Goal: Navigation & Orientation: Find specific page/section

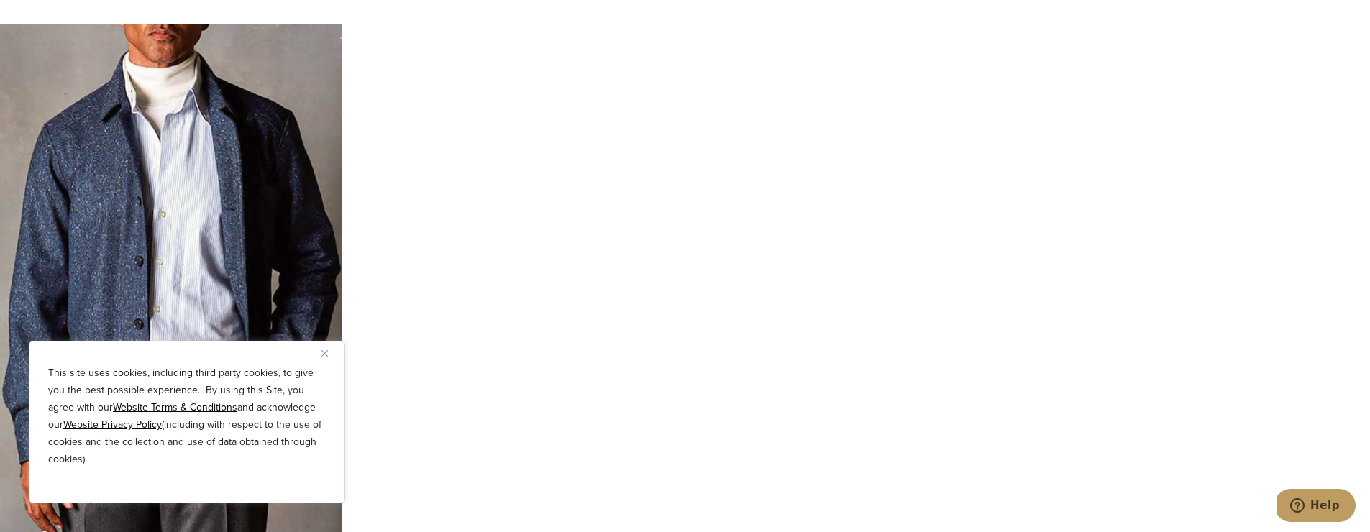
scroll to position [5147, 0]
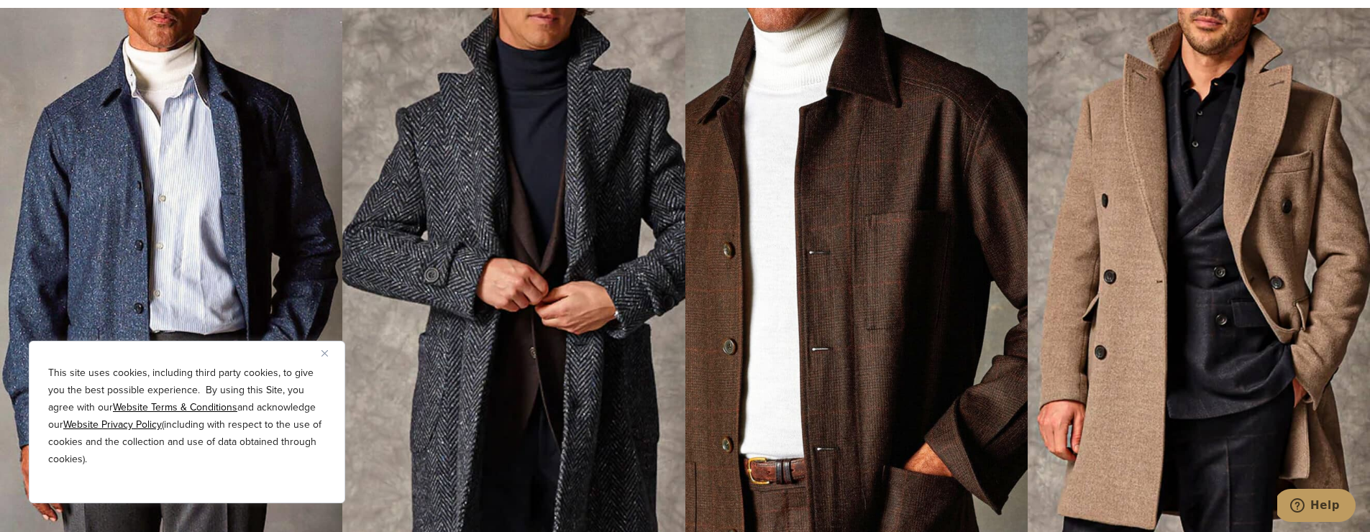
click at [628, 288] on img at bounding box center [513, 273] width 342 height 530
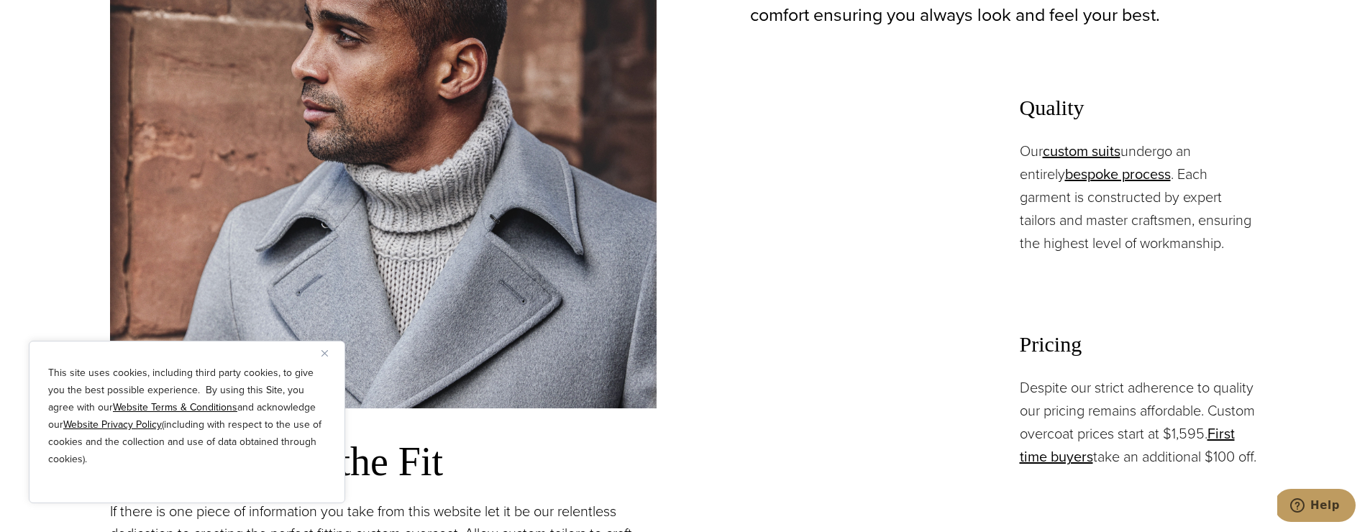
scroll to position [597, 0]
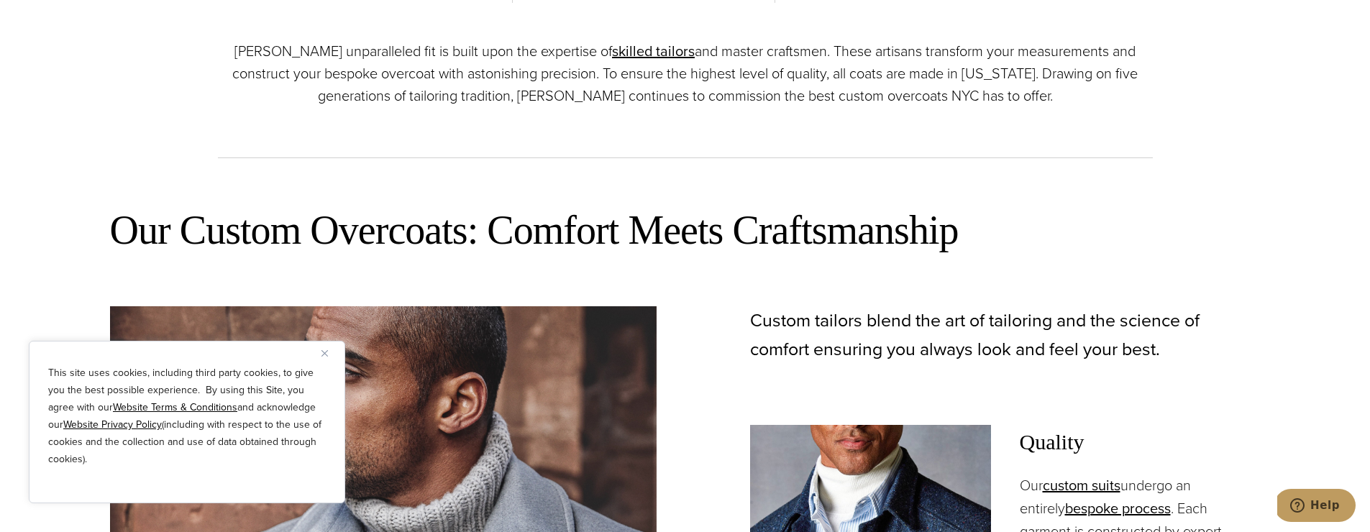
click at [321, 356] on img "Close" at bounding box center [324, 353] width 6 height 6
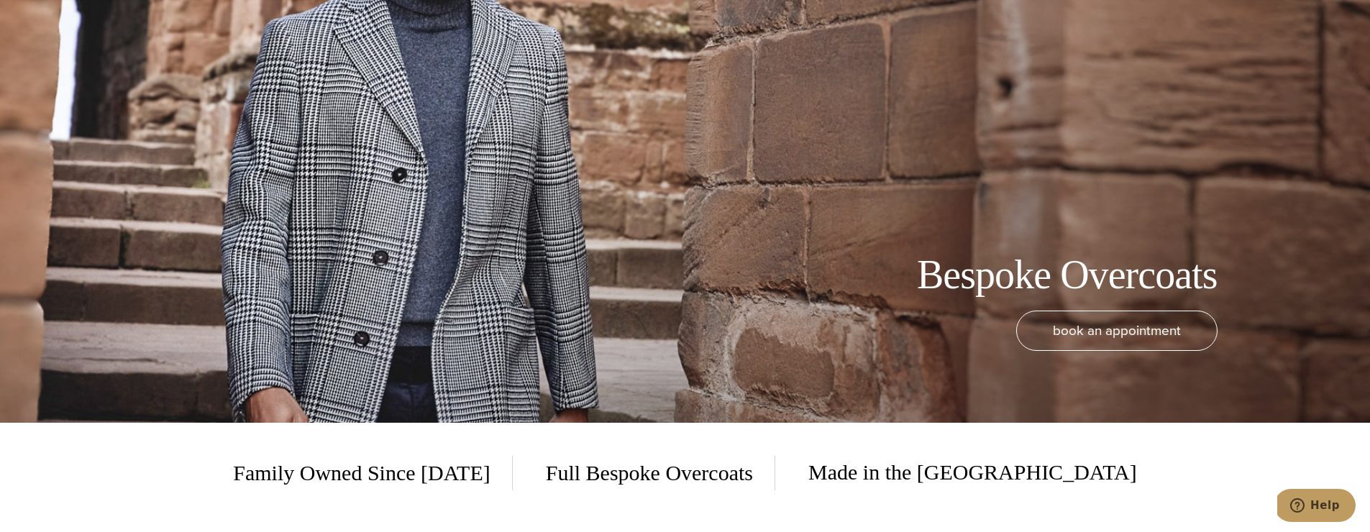
scroll to position [0, 0]
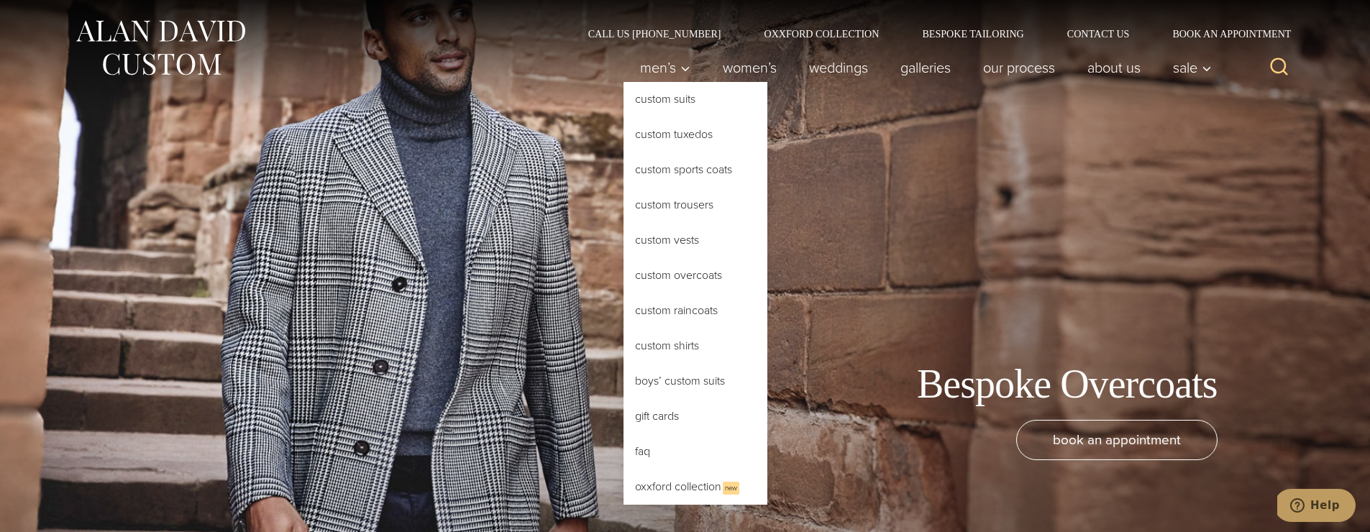
click at [674, 275] on link "Custom Overcoats" at bounding box center [696, 275] width 144 height 35
click at [682, 272] on link "Custom Overcoats" at bounding box center [696, 275] width 144 height 35
click at [680, 176] on link "Custom Sports Coats" at bounding box center [696, 169] width 144 height 35
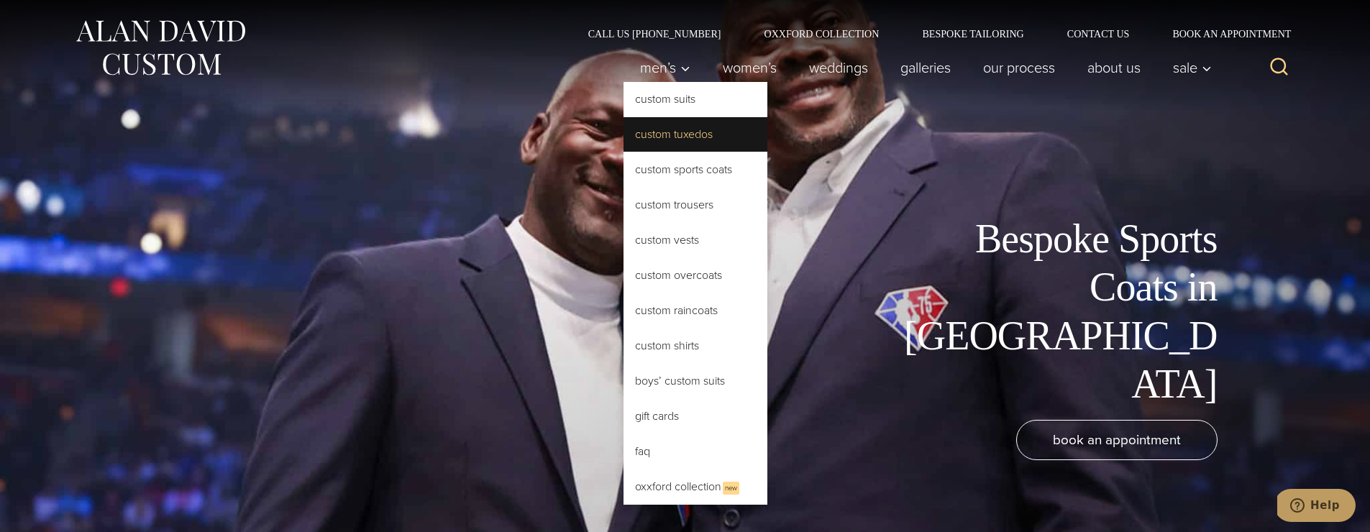
click at [678, 136] on link "Custom Tuxedos" at bounding box center [696, 134] width 144 height 35
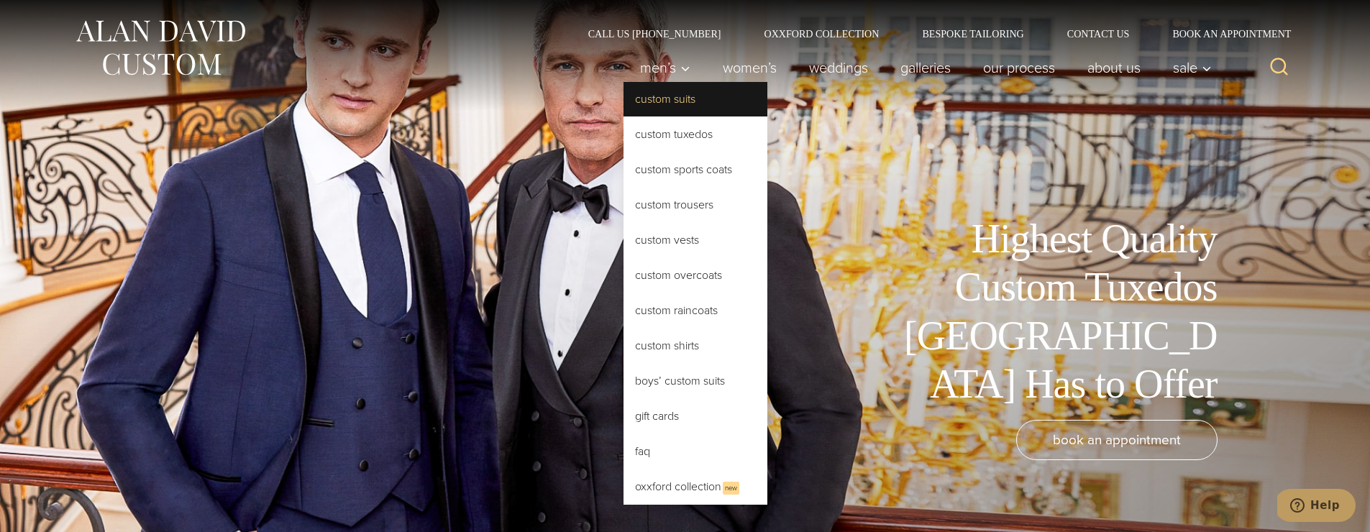
click at [655, 102] on link "Custom Suits" at bounding box center [696, 99] width 144 height 35
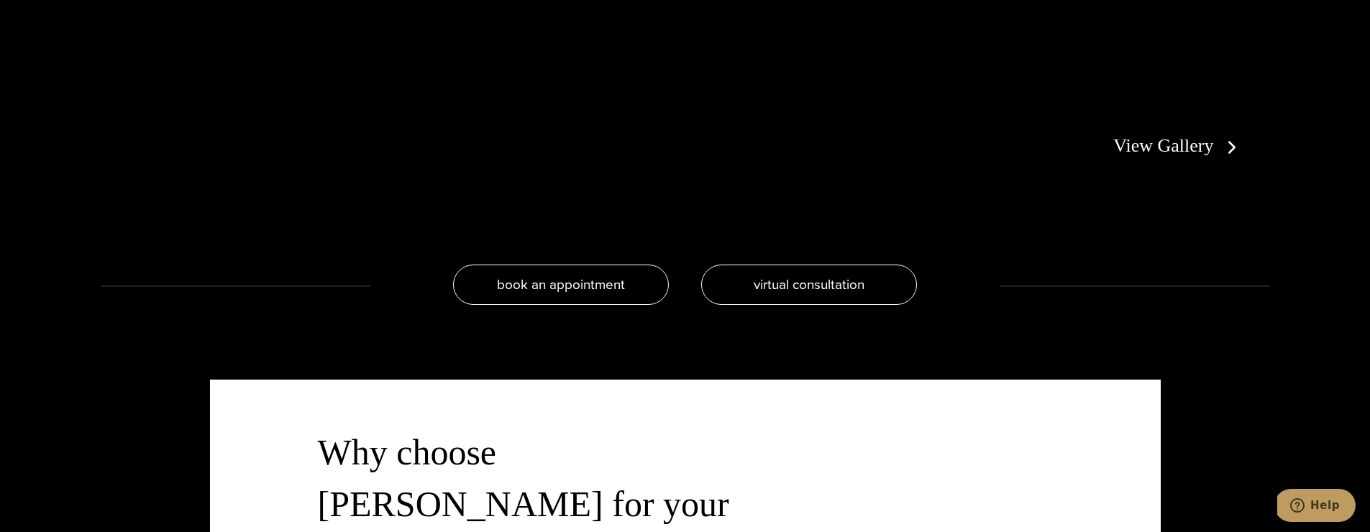
scroll to position [2997, 0]
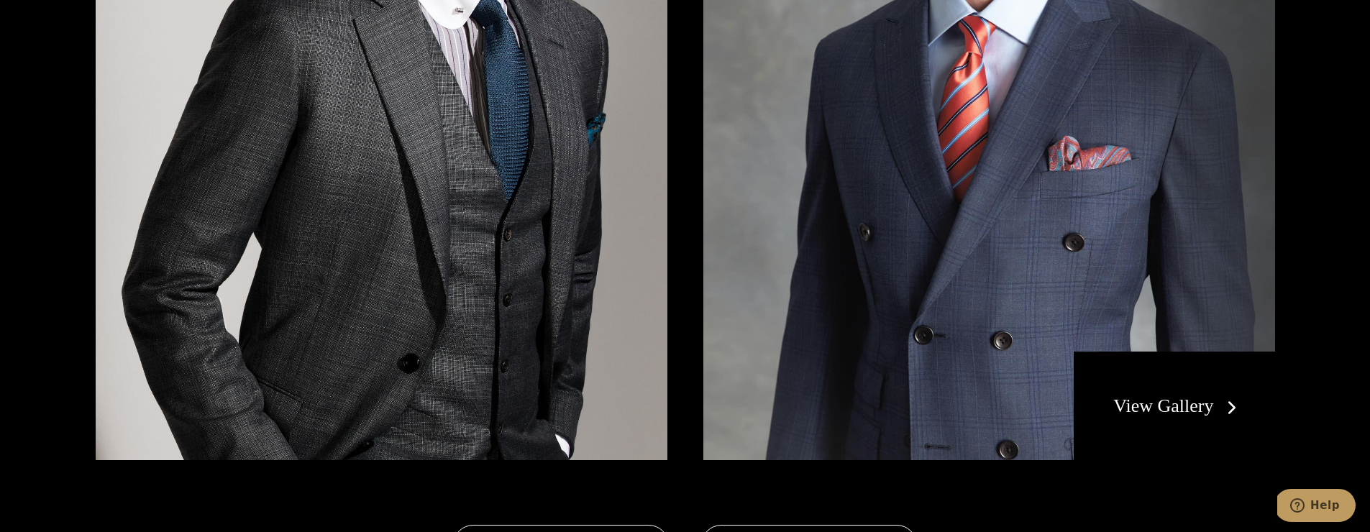
click at [1147, 400] on link "View Gallery" at bounding box center [1177, 406] width 129 height 21
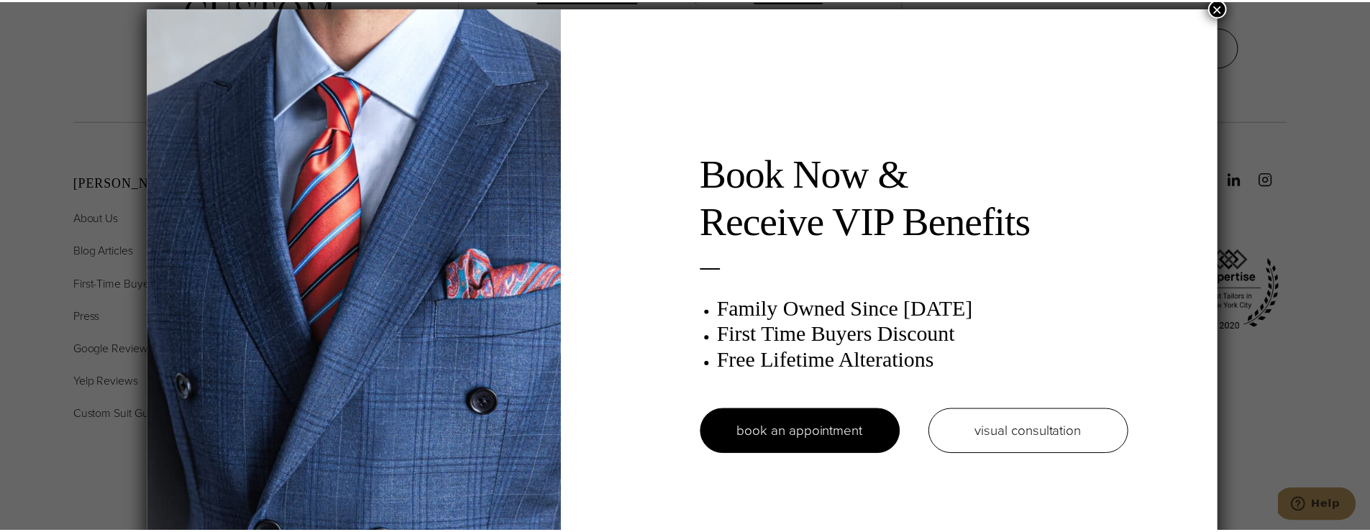
scroll to position [7, 0]
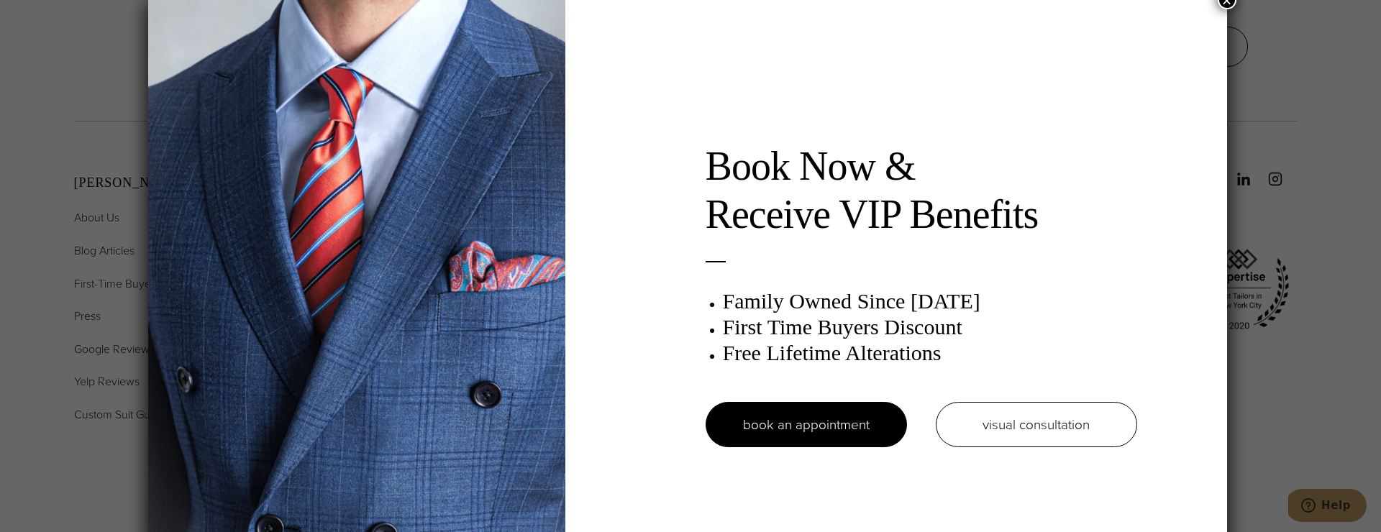
click at [1226, 4] on button "×" at bounding box center [1227, 0] width 19 height 19
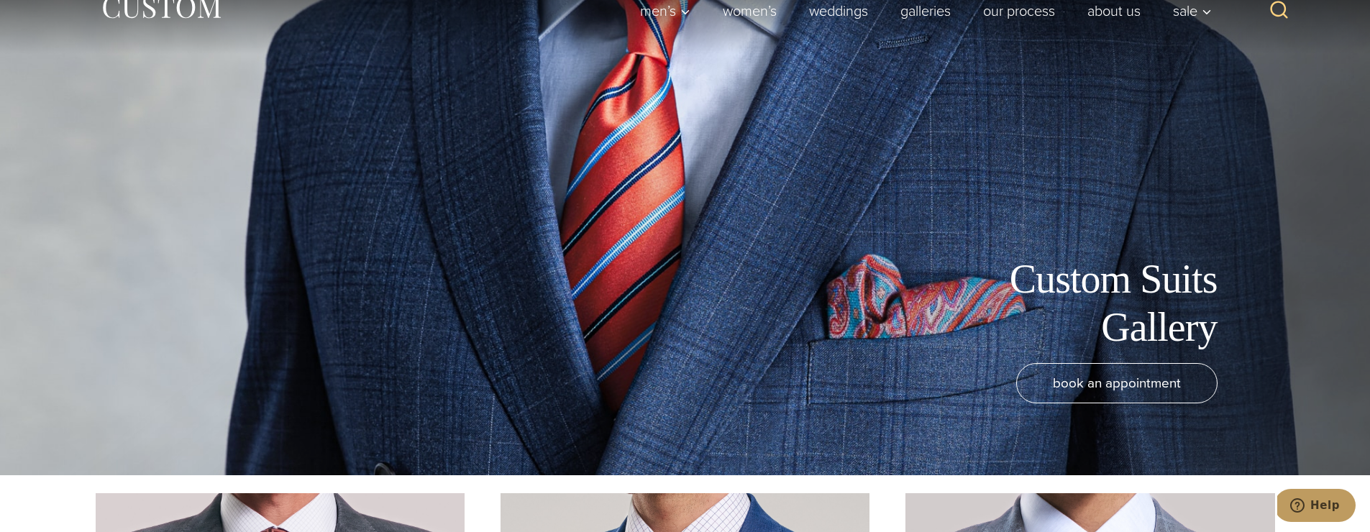
scroll to position [0, 0]
